Goal: Task Accomplishment & Management: Complete application form

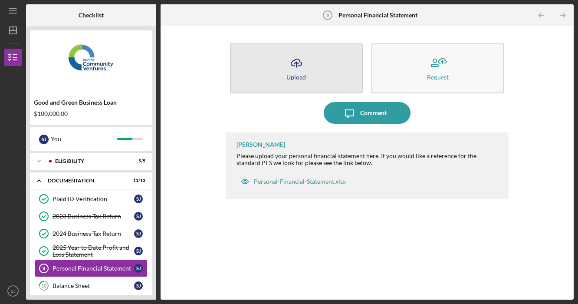
scroll to position [37, 0]
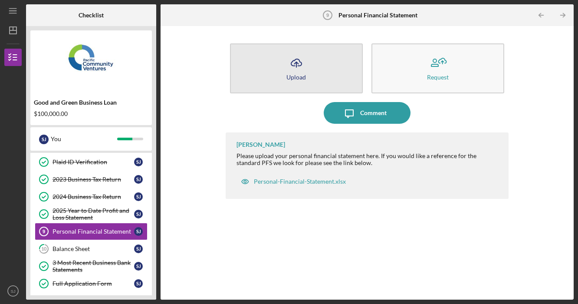
click at [304, 71] on icon "Icon/Upload" at bounding box center [297, 63] width 22 height 22
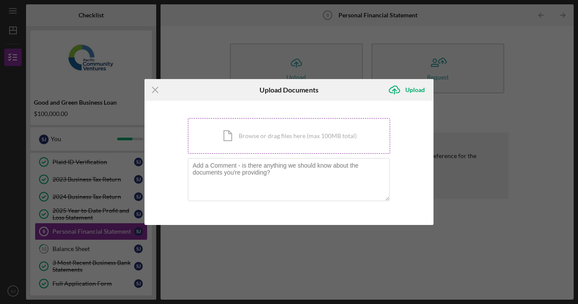
click at [266, 133] on div "Icon/Document Browse or drag files here (max 100MB total) Tap to choose files o…" at bounding box center [289, 136] width 202 height 36
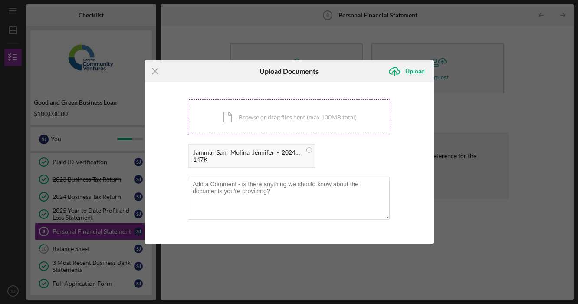
click at [245, 114] on div "Icon/Document Browse or drag files here (max 100MB total) Tap to choose files o…" at bounding box center [289, 117] width 202 height 36
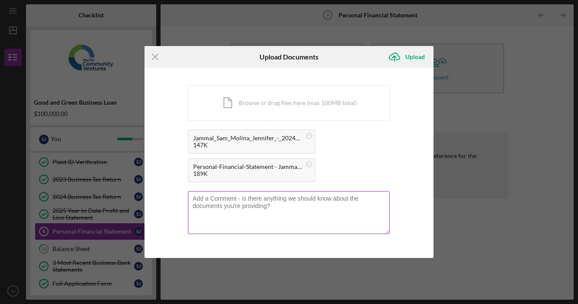
click at [221, 210] on textarea at bounding box center [289, 212] width 202 height 43
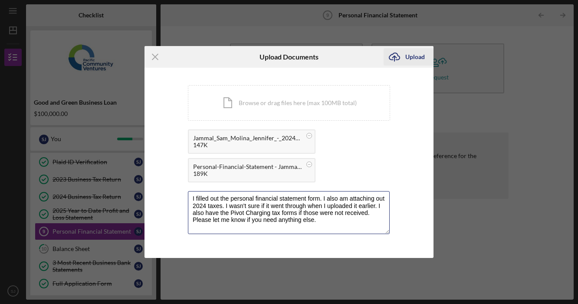
type textarea "I filled out the personal financial statement form. I also am attaching out 202…"
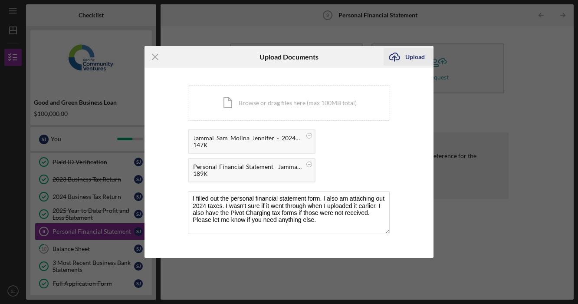
click at [418, 62] on div "Upload" at bounding box center [415, 56] width 20 height 17
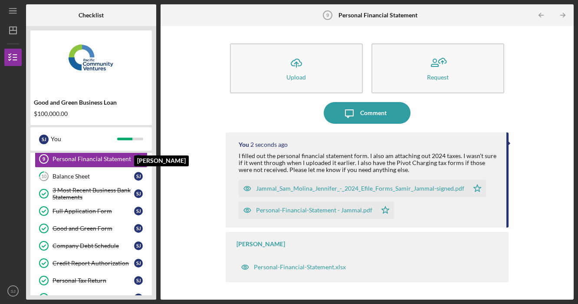
scroll to position [113, 0]
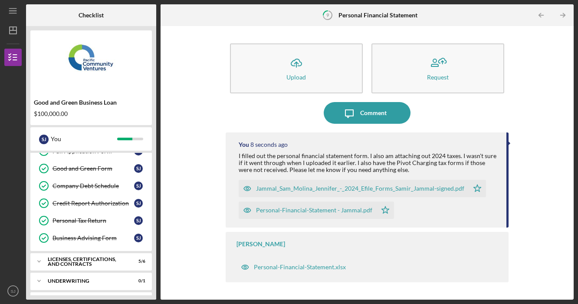
scroll to position [188, 0]
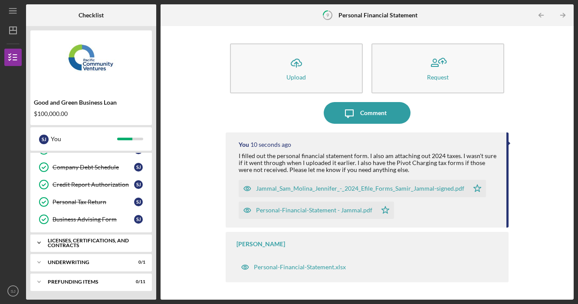
click at [97, 241] on div "Licenses, Certifications, and Contracts" at bounding box center [94, 243] width 93 height 10
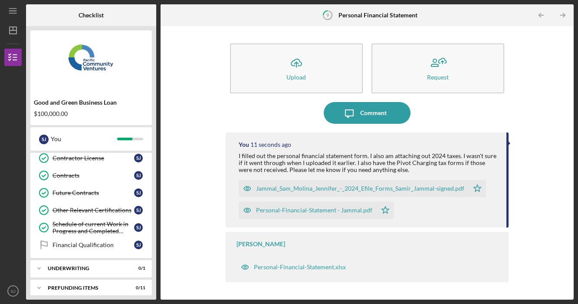
scroll to position [297, 0]
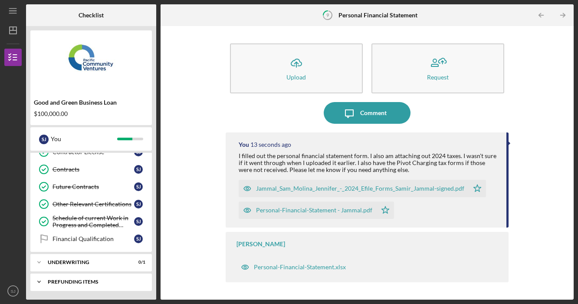
click at [83, 280] on div "Prefunding Items" at bounding box center [94, 281] width 93 height 5
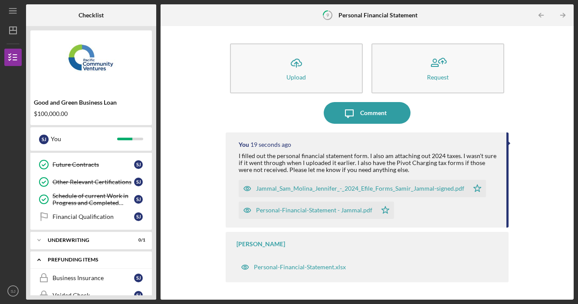
scroll to position [316, 0]
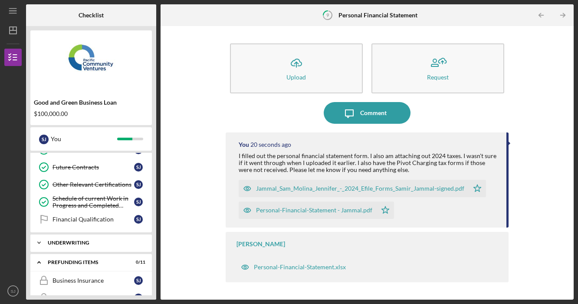
click at [72, 246] on div "Icon/Expander Underwriting 0 / 1" at bounding box center [91, 242] width 122 height 17
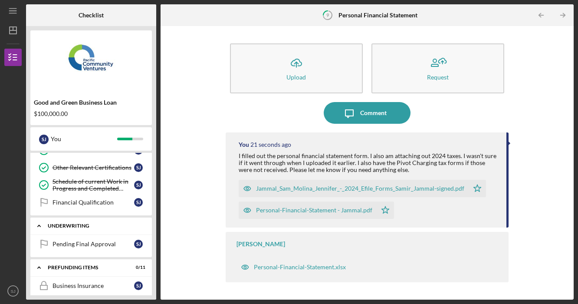
scroll to position [326, 0]
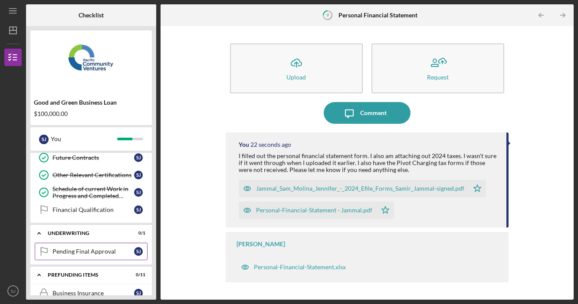
click at [72, 243] on link "Pending Final Approval Pending Final Approval S J" at bounding box center [91, 251] width 113 height 17
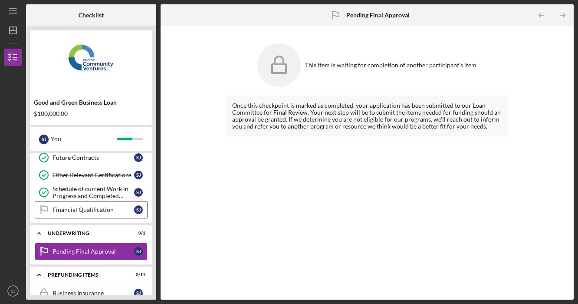
click at [87, 214] on link "Financial Qualification Financial Qualification S J" at bounding box center [91, 209] width 113 height 17
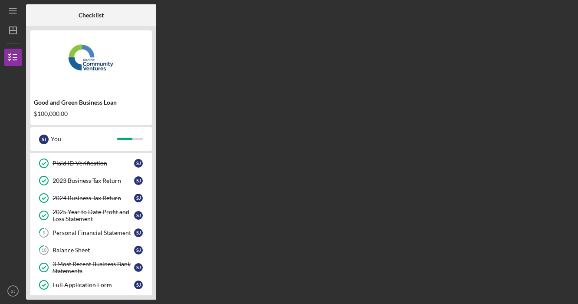
scroll to position [36, 0]
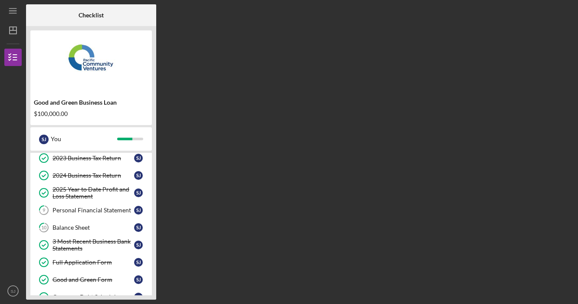
scroll to position [53, 0]
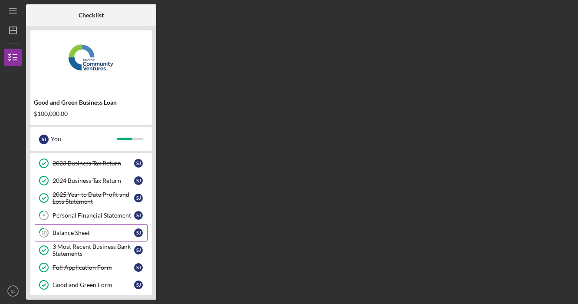
click at [97, 226] on link "10 Balance Sheet [PERSON_NAME]" at bounding box center [91, 232] width 113 height 17
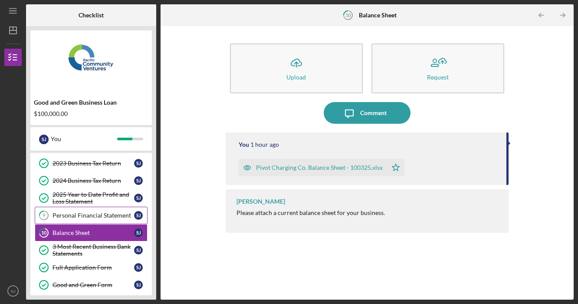
click at [89, 213] on div "Personal Financial Statement" at bounding box center [94, 215] width 82 height 7
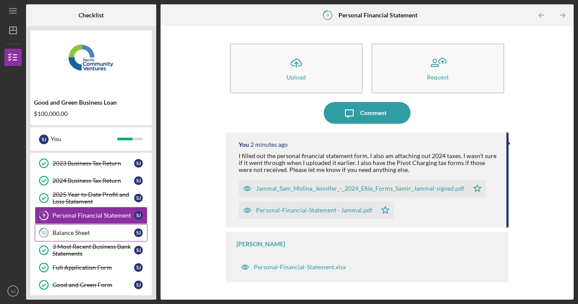
click at [76, 234] on div "Balance Sheet" at bounding box center [94, 232] width 82 height 7
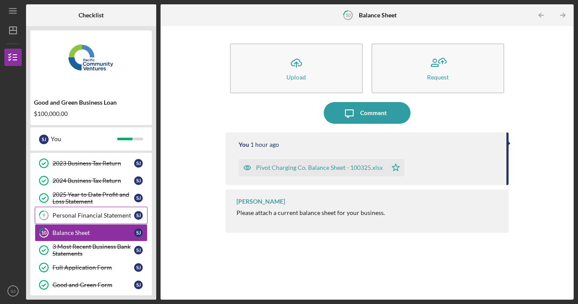
click at [86, 212] on div "Personal Financial Statement" at bounding box center [94, 215] width 82 height 7
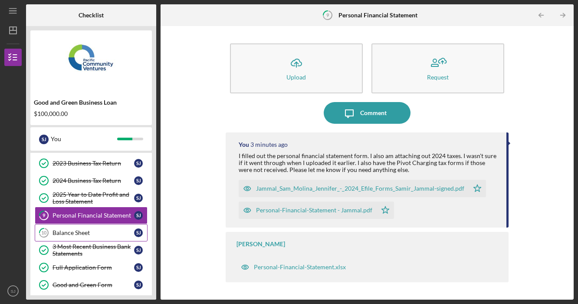
click at [92, 234] on div "Balance Sheet" at bounding box center [94, 232] width 82 height 7
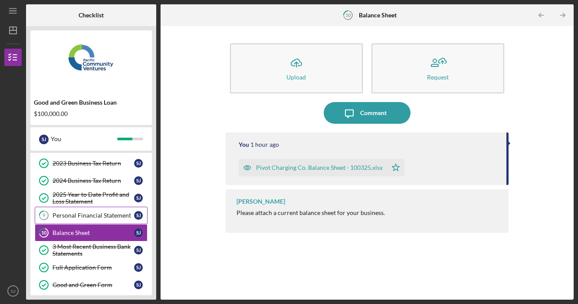
click at [92, 208] on link "9 Personal Financial Statement S J" at bounding box center [91, 215] width 113 height 17
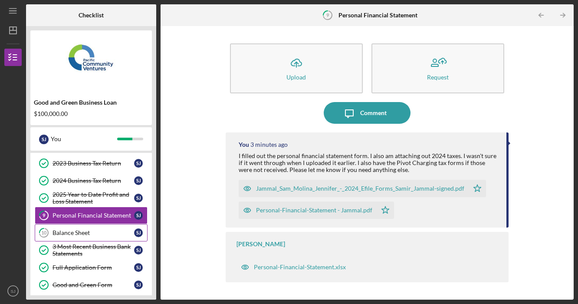
click at [87, 232] on div "Balance Sheet" at bounding box center [94, 232] width 82 height 7
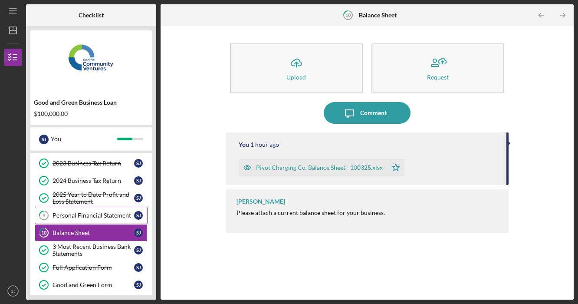
click at [87, 216] on div "Personal Financial Statement" at bounding box center [94, 215] width 82 height 7
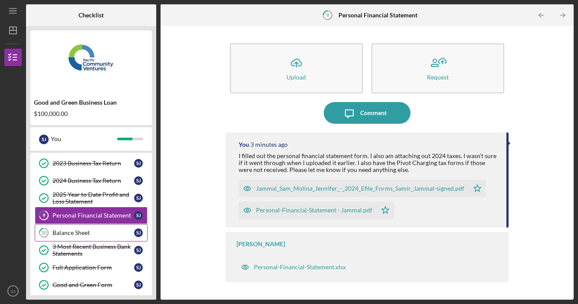
click at [82, 240] on link "10 Balance Sheet S J" at bounding box center [91, 232] width 113 height 17
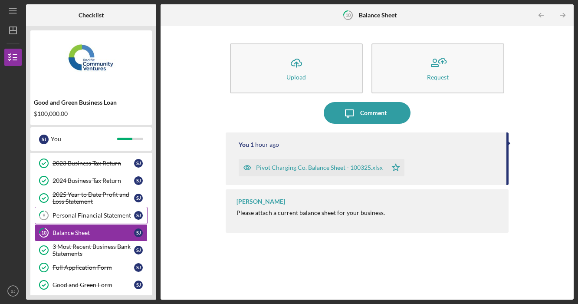
click at [82, 215] on div "Personal Financial Statement" at bounding box center [94, 215] width 82 height 7
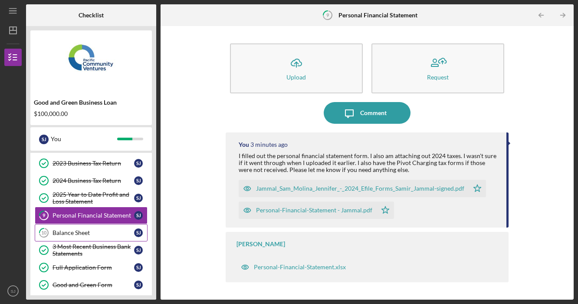
click at [83, 230] on div "Balance Sheet" at bounding box center [94, 232] width 82 height 7
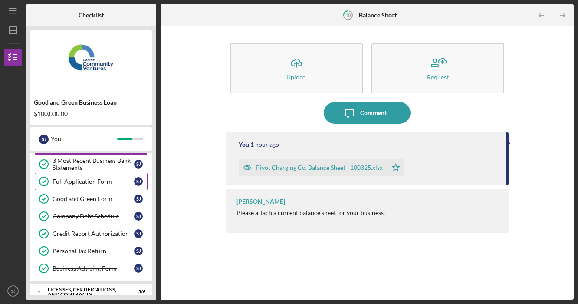
scroll to position [188, 0]
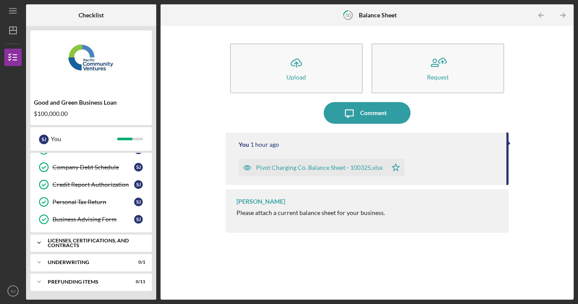
click at [95, 245] on div "Licenses, Certifications, and Contracts" at bounding box center [94, 243] width 93 height 10
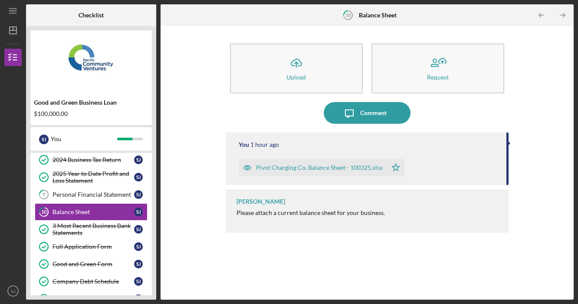
scroll to position [59, 0]
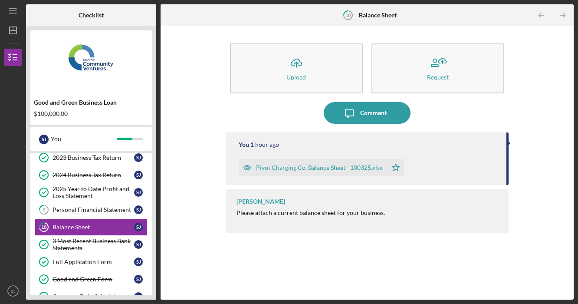
click at [184, 113] on div "Icon/Upload Upload Request Icon/Message Comment You 1 hour ago Pivot Charging C…" at bounding box center [367, 162] width 405 height 265
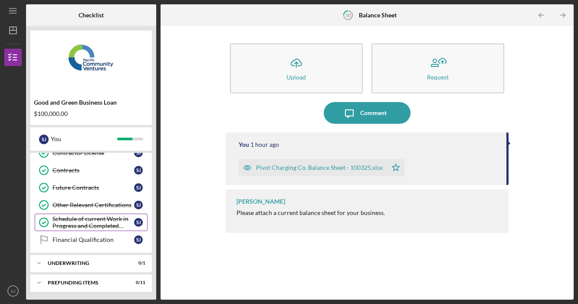
scroll to position [297, 0]
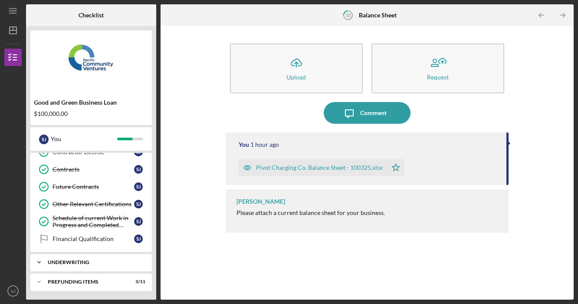
click at [80, 264] on div "Underwriting" at bounding box center [94, 262] width 93 height 5
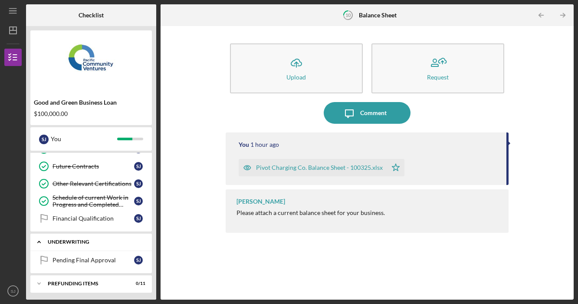
scroll to position [319, 0]
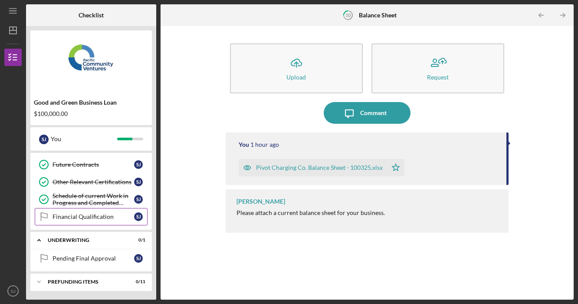
click at [86, 217] on div "Financial Qualification" at bounding box center [94, 216] width 82 height 7
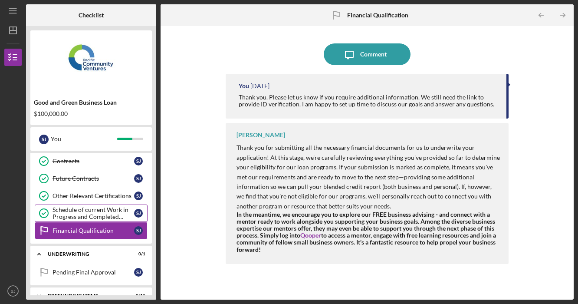
scroll to position [319, 0]
